Goal: Transaction & Acquisition: Download file/media

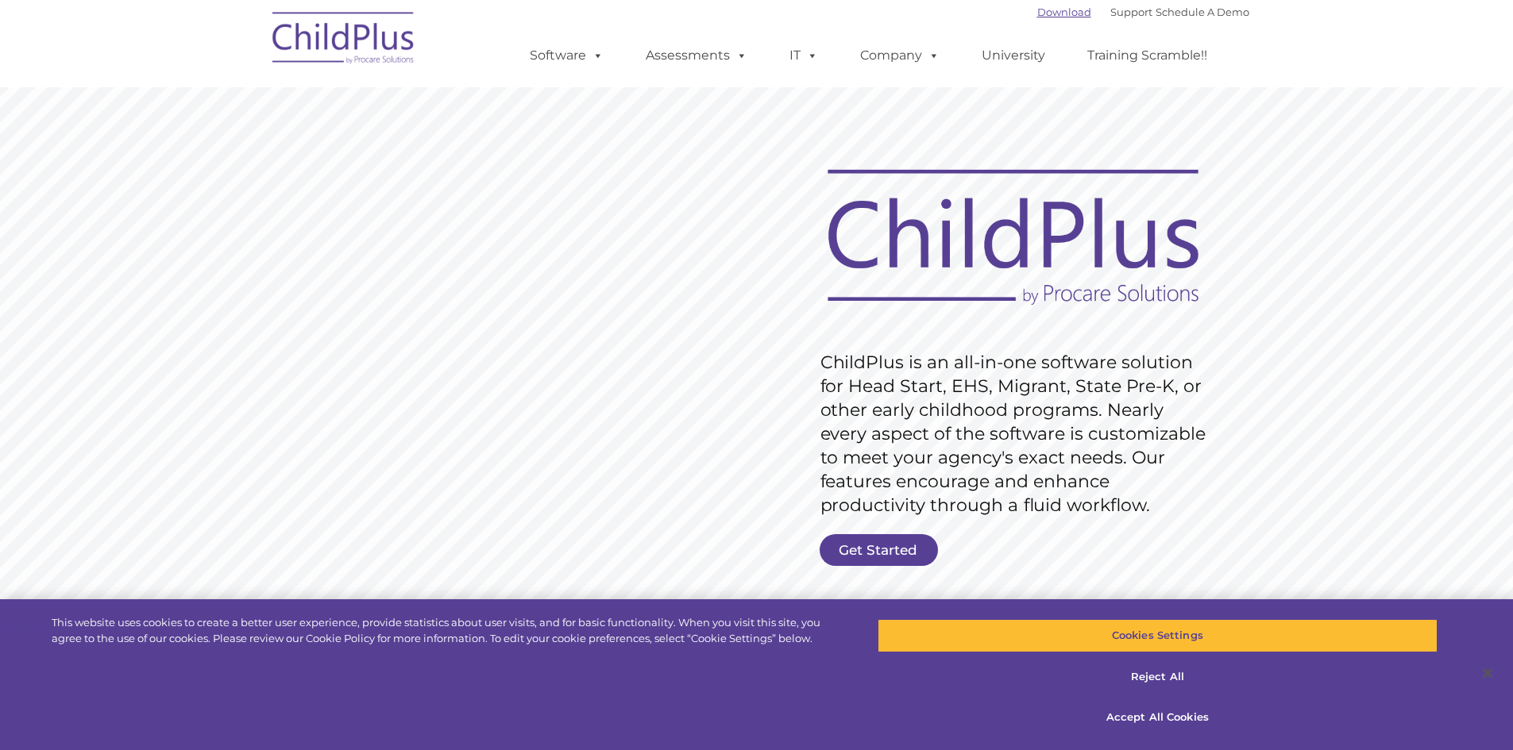
click at [725, 11] on link "Download" at bounding box center [1064, 12] width 54 height 13
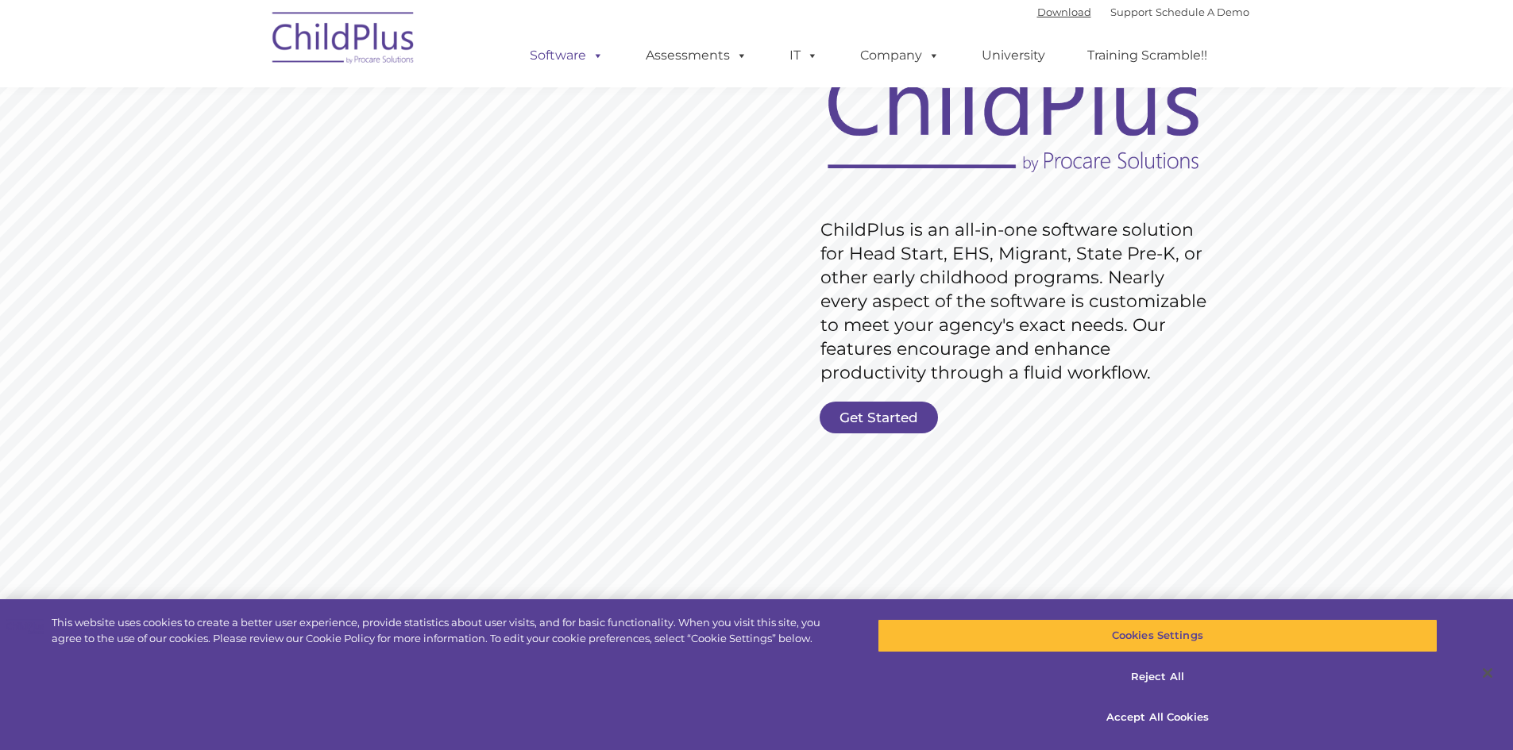
scroll to position [117, 0]
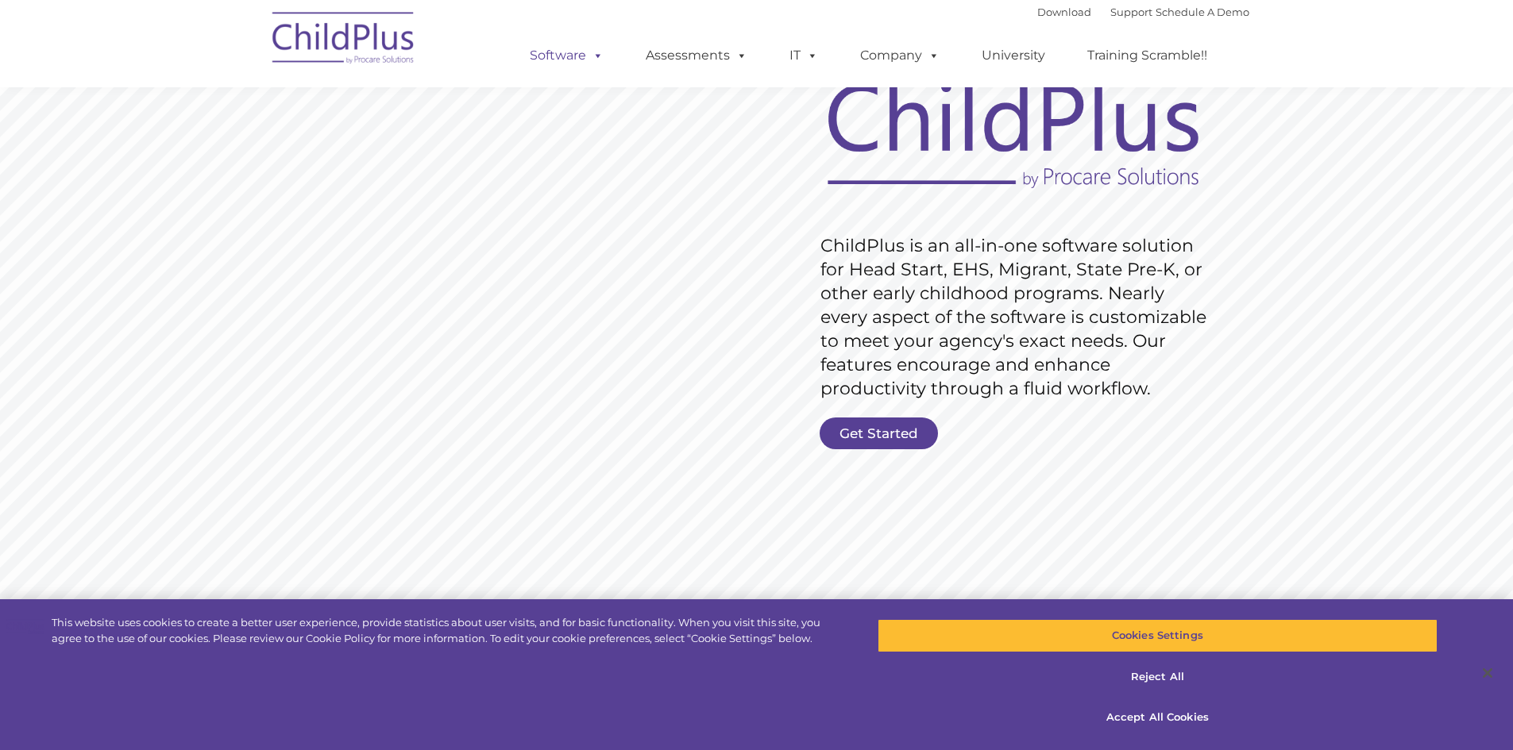
click at [588, 65] on link "Software" at bounding box center [567, 56] width 106 height 32
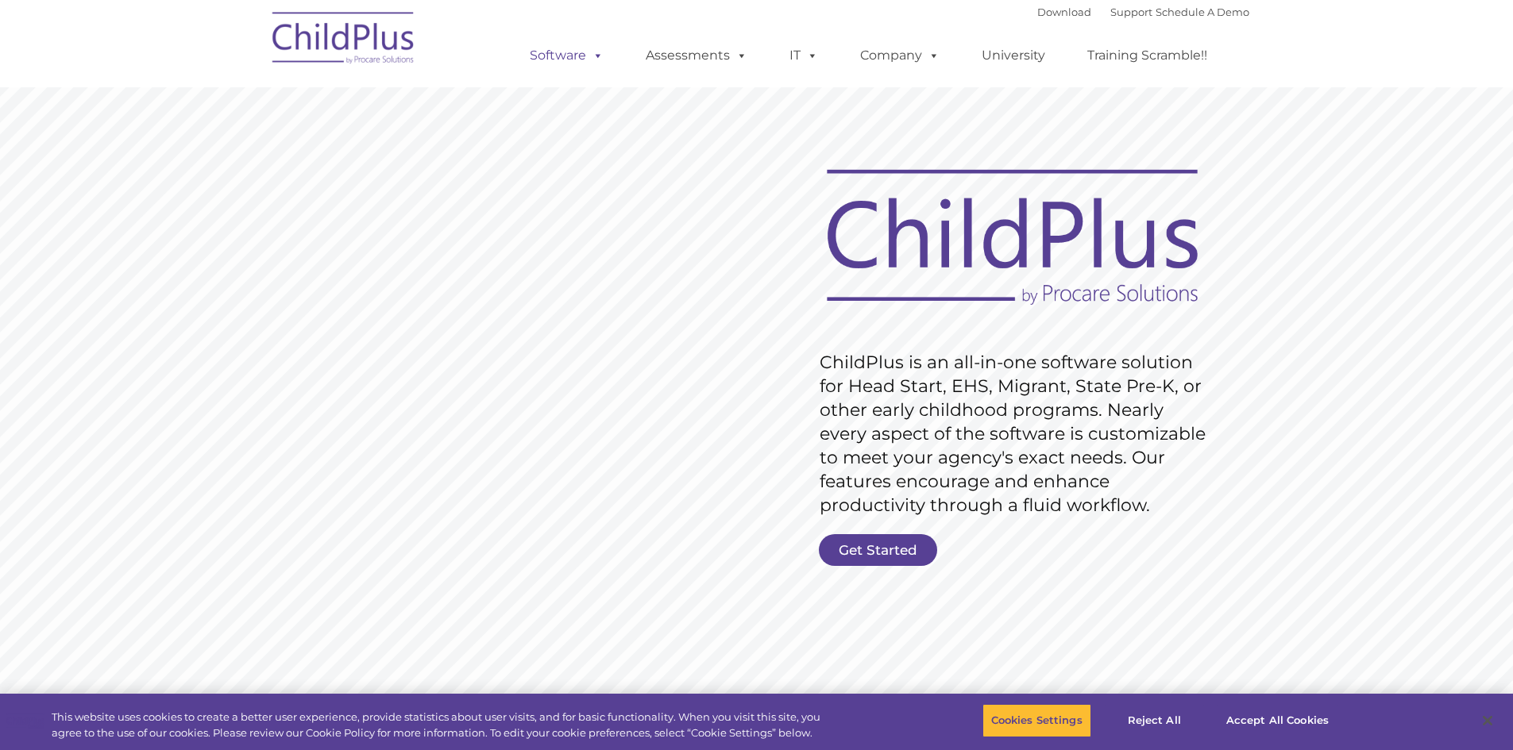
click at [580, 53] on link "Software" at bounding box center [567, 56] width 106 height 32
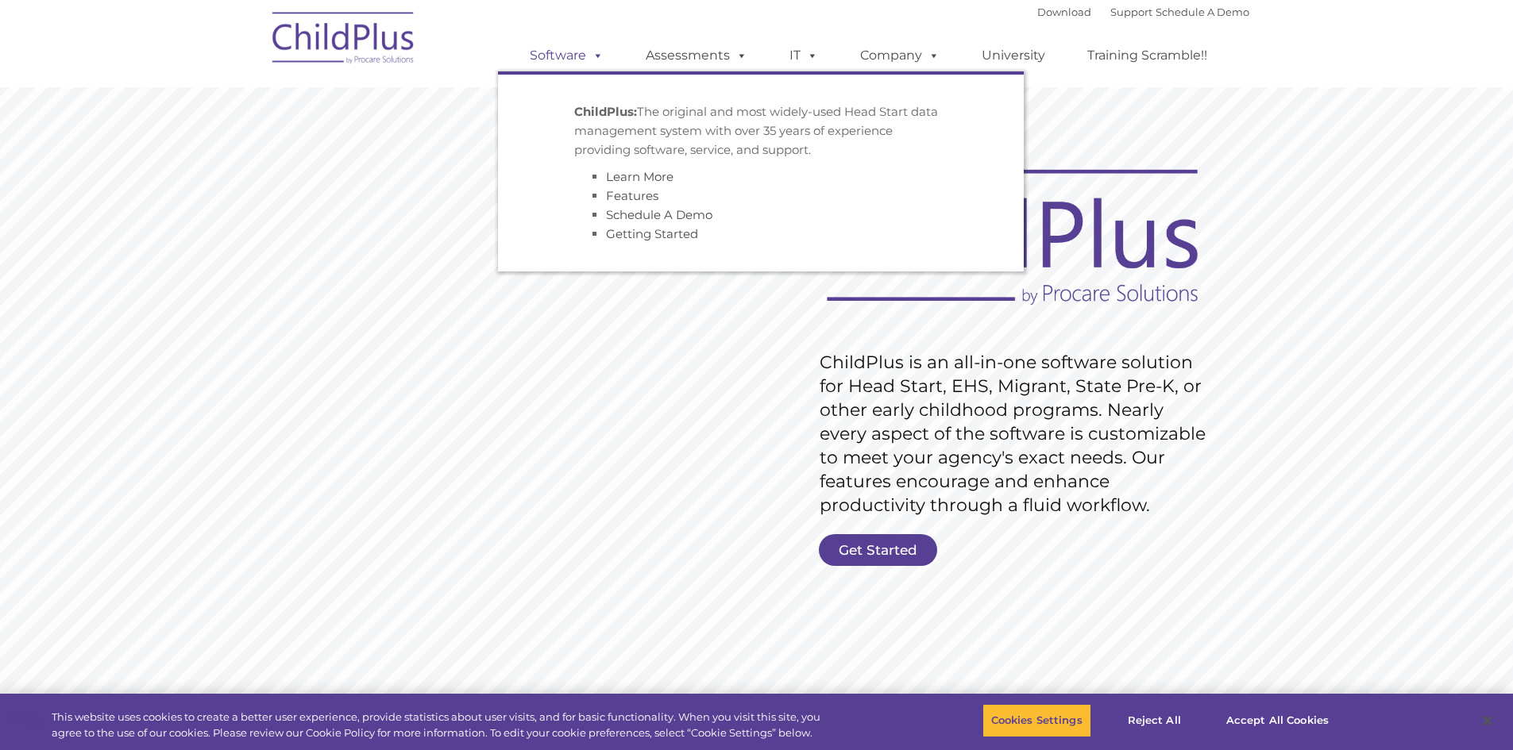
click at [581, 55] on link "Software" at bounding box center [567, 56] width 106 height 32
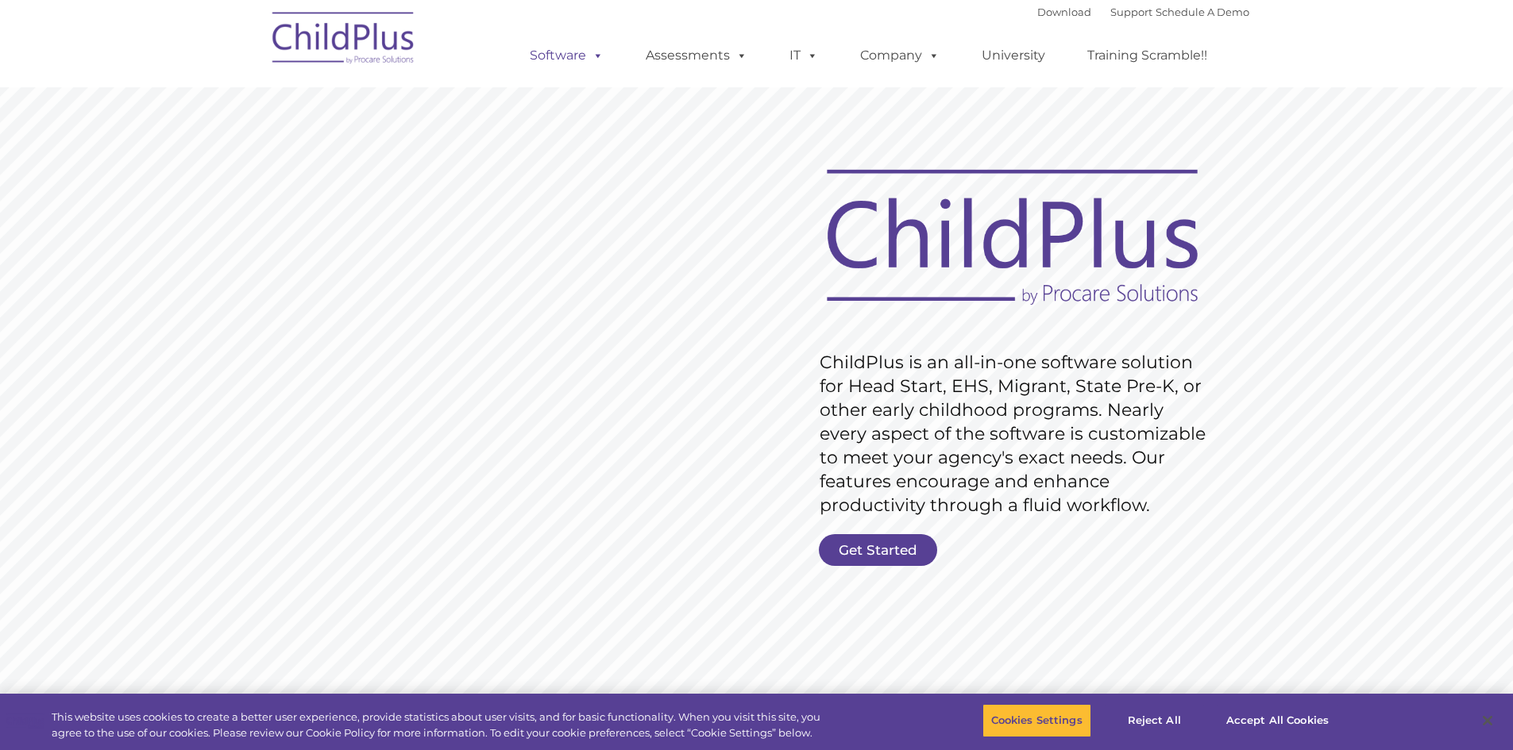
click at [534, 46] on link "Software" at bounding box center [567, 56] width 106 height 32
click at [1037, 14] on link "Download" at bounding box center [1064, 12] width 54 height 13
